Goal: Task Accomplishment & Management: Use online tool/utility

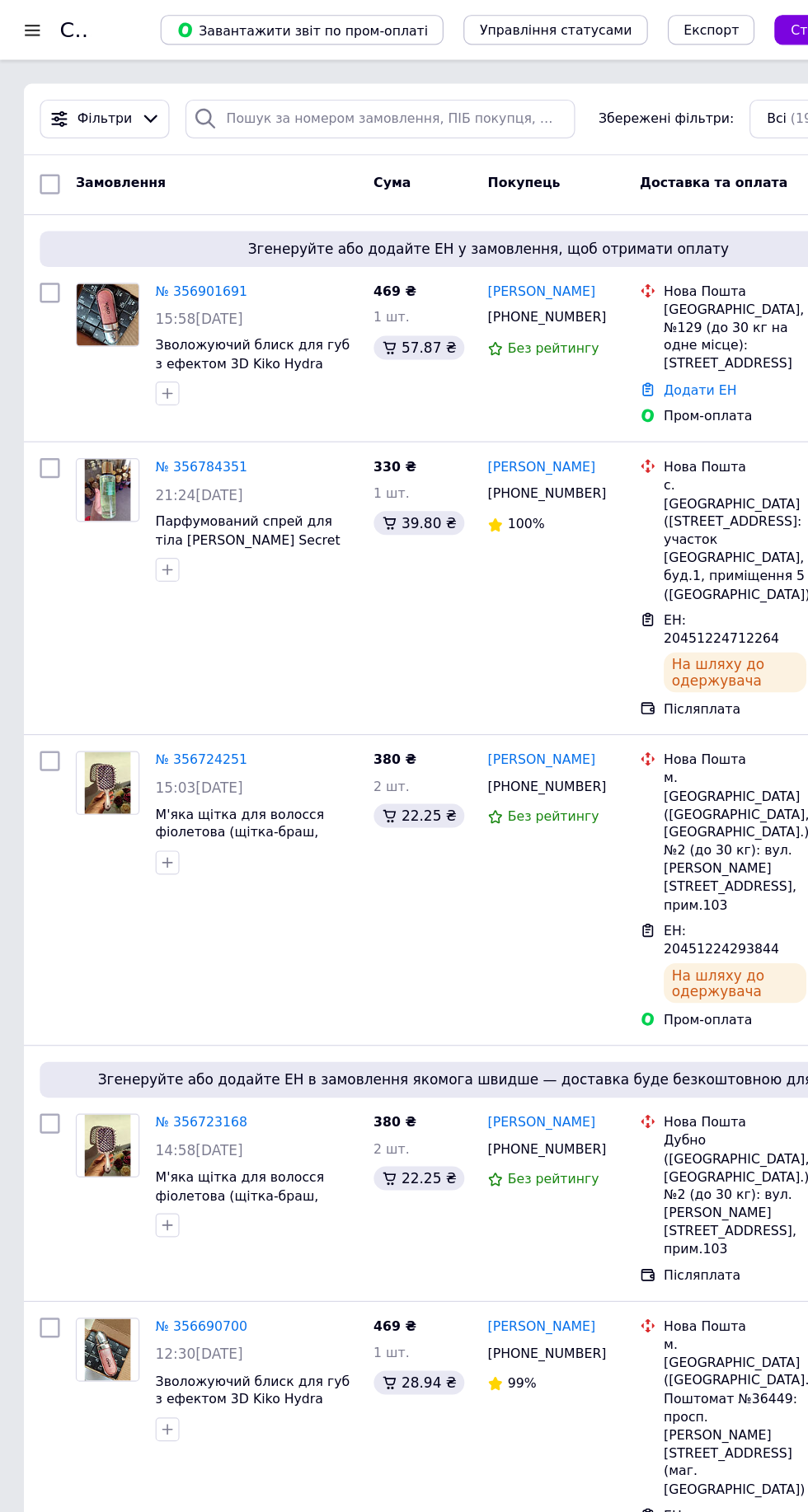
click at [187, 240] on link "№ 356901691" at bounding box center [166, 241] width 75 height 13
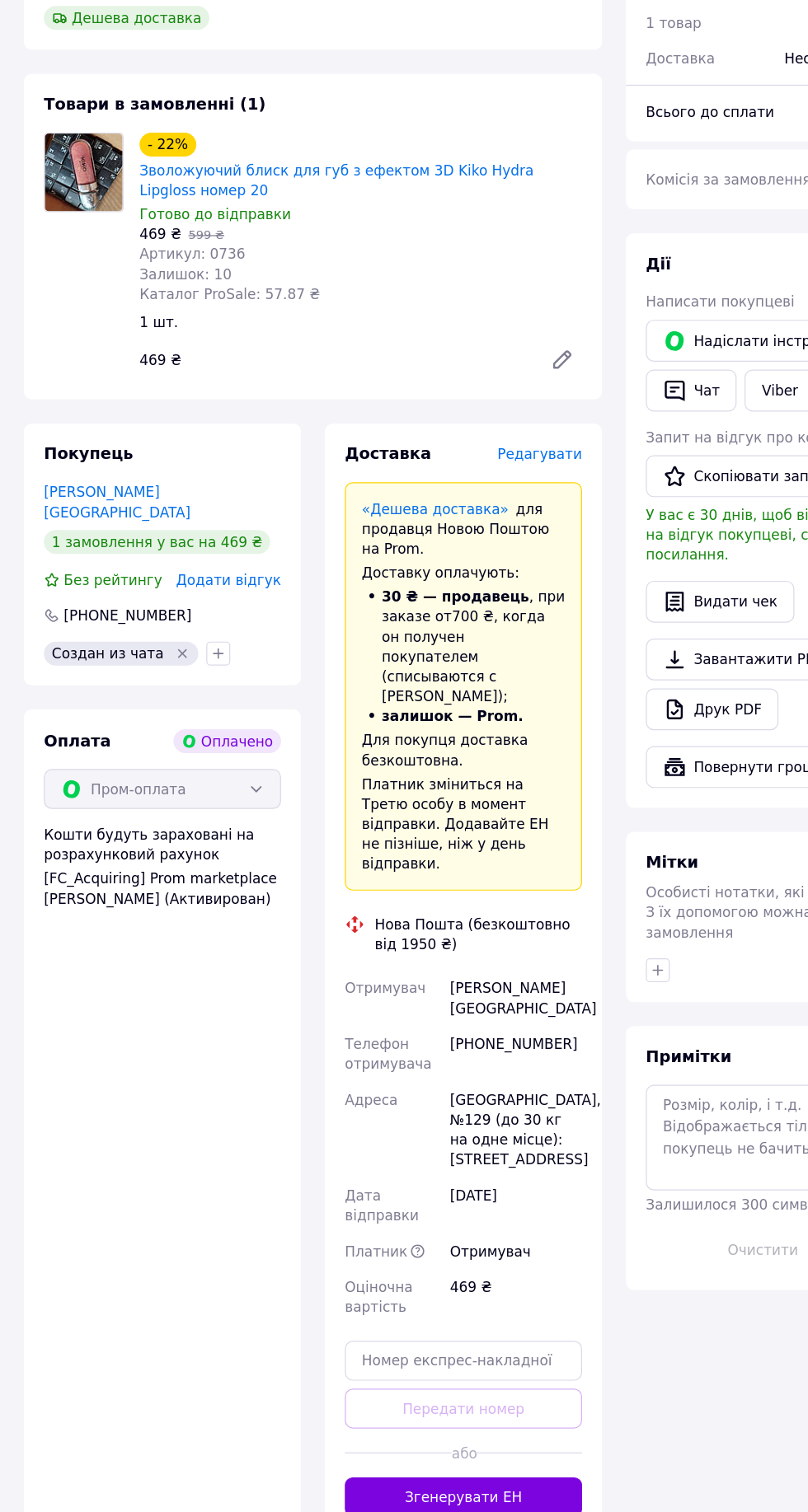
click at [410, 1380] on button "Згенерувати ЕН" at bounding box center [383, 1396] width 196 height 33
